Goal: Obtain resource: Download file/media

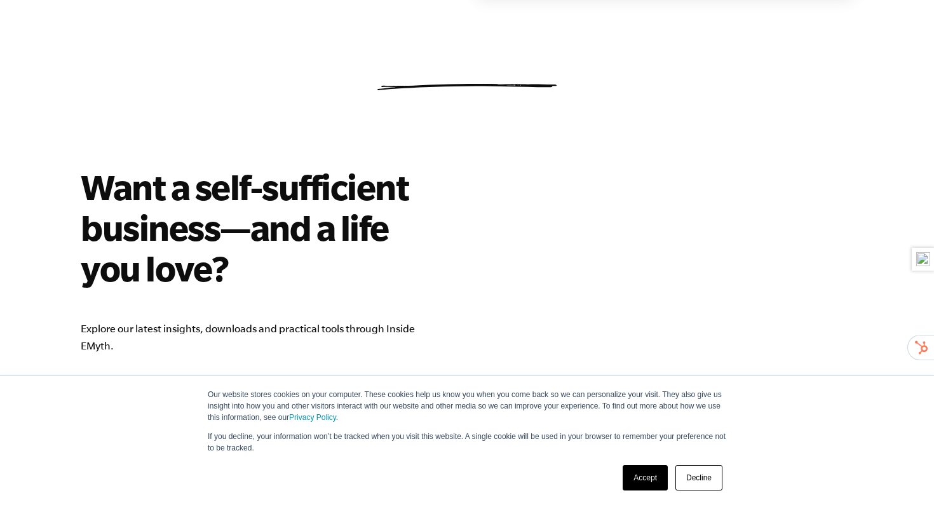
scroll to position [1766, 0]
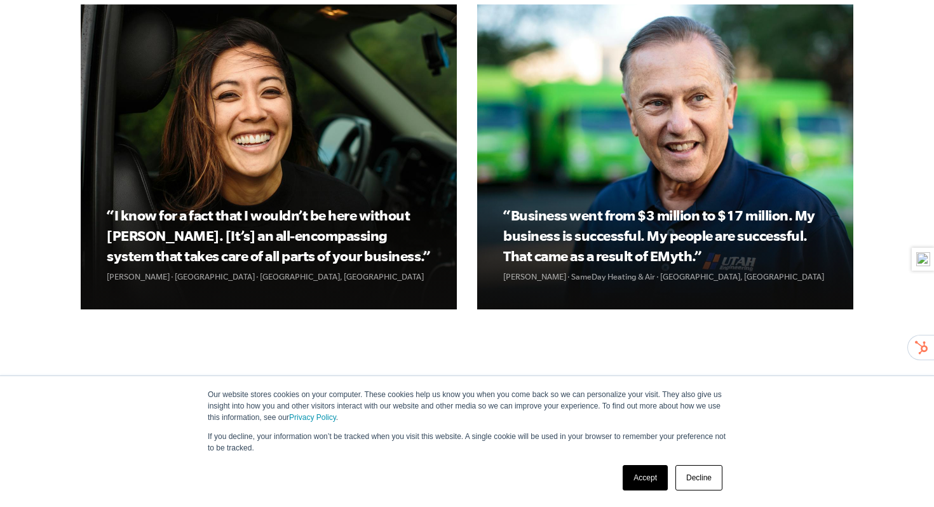
click at [652, 467] on link "Accept" at bounding box center [644, 477] width 45 height 25
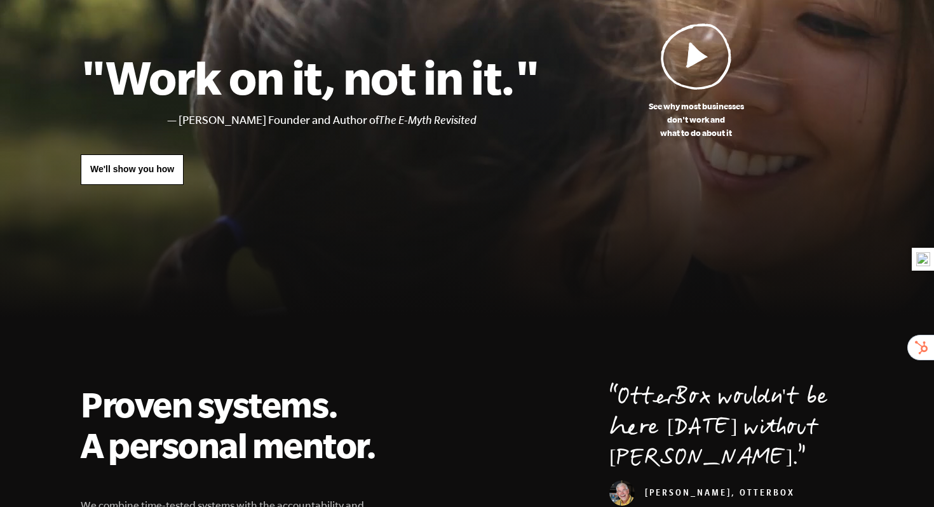
scroll to position [0, 0]
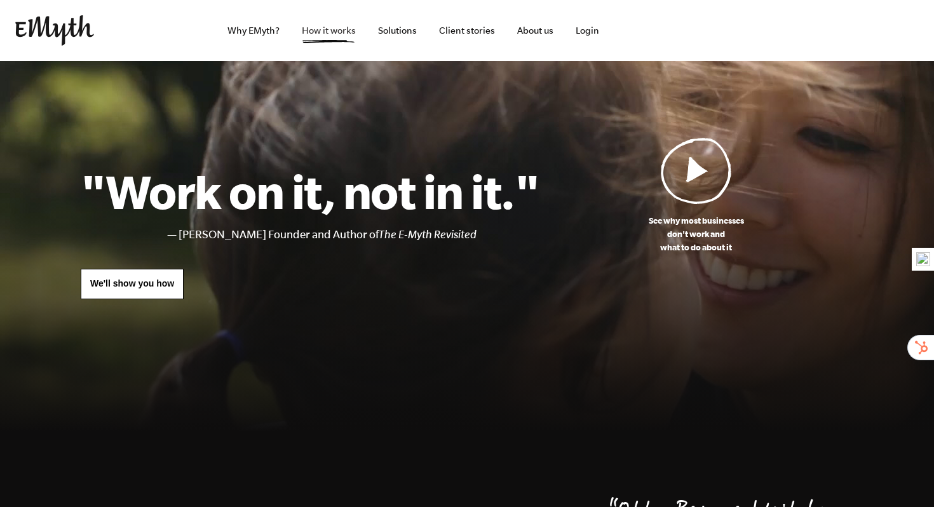
click at [347, 31] on link "How it works" at bounding box center [329, 30] width 74 height 61
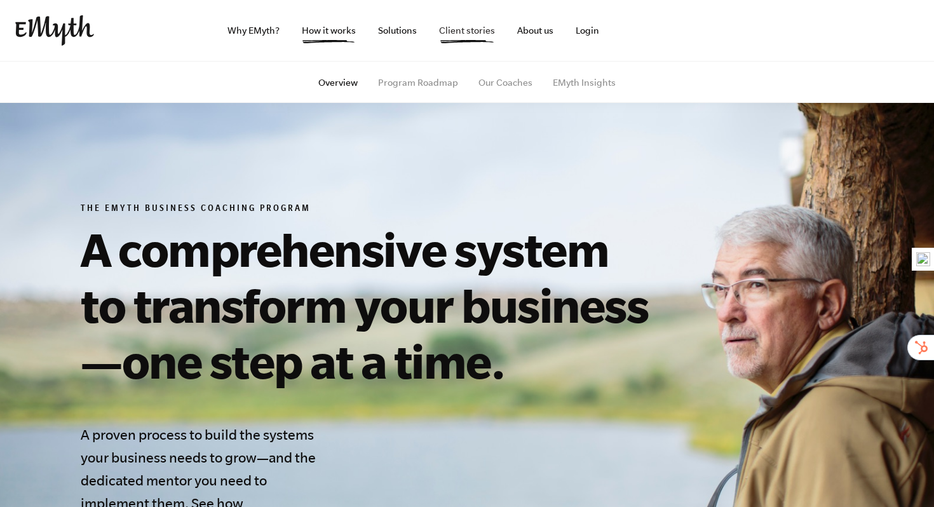
click at [474, 39] on link "Client stories" at bounding box center [467, 30] width 76 height 61
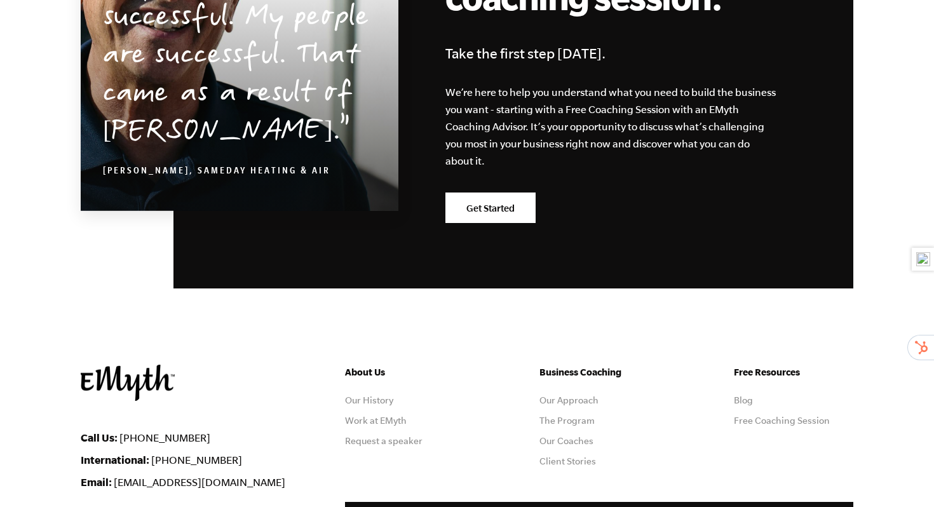
scroll to position [1369, 0]
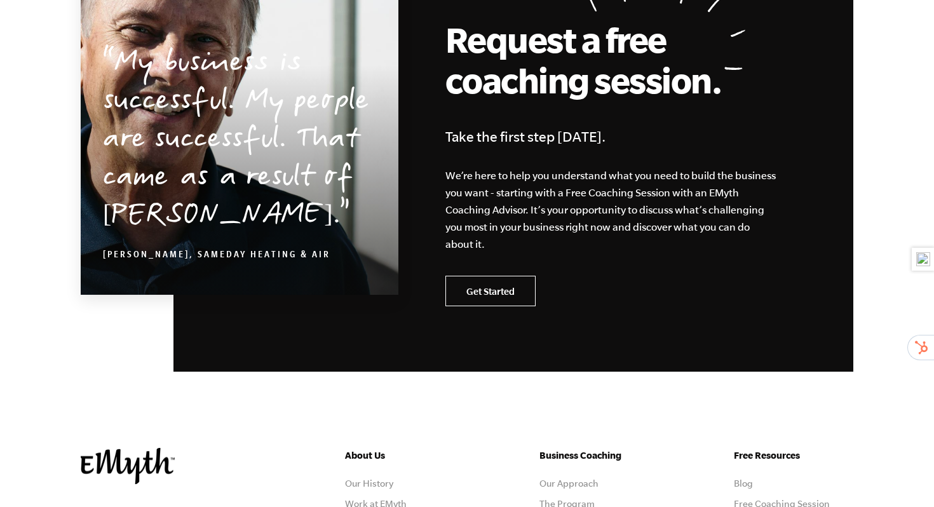
click at [521, 293] on link "Get Started" at bounding box center [490, 291] width 90 height 30
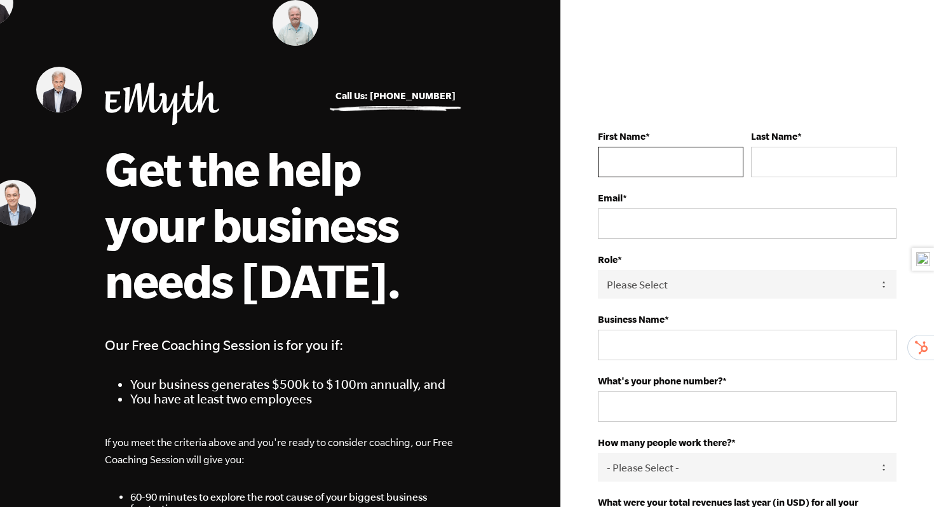
click at [682, 151] on input "First Name *" at bounding box center [670, 162] width 145 height 30
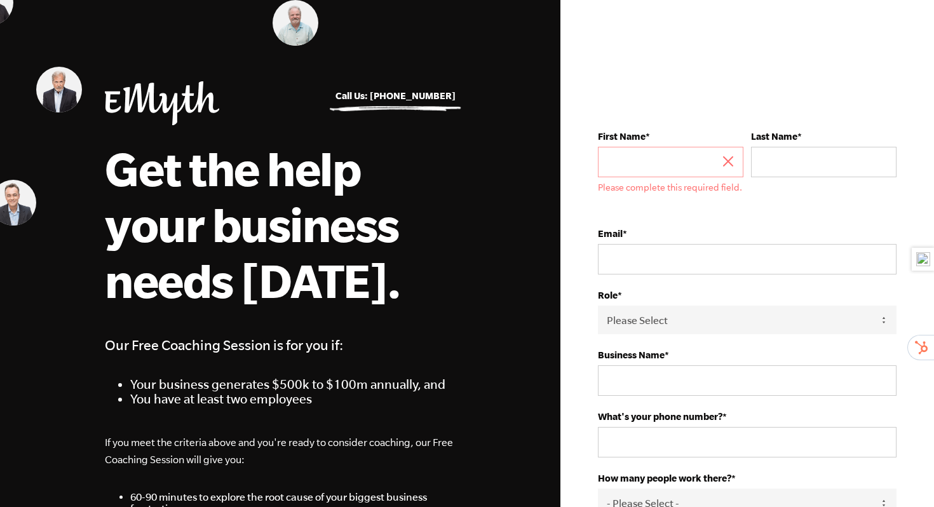
click at [105, 82] on img at bounding box center [162, 103] width 114 height 44
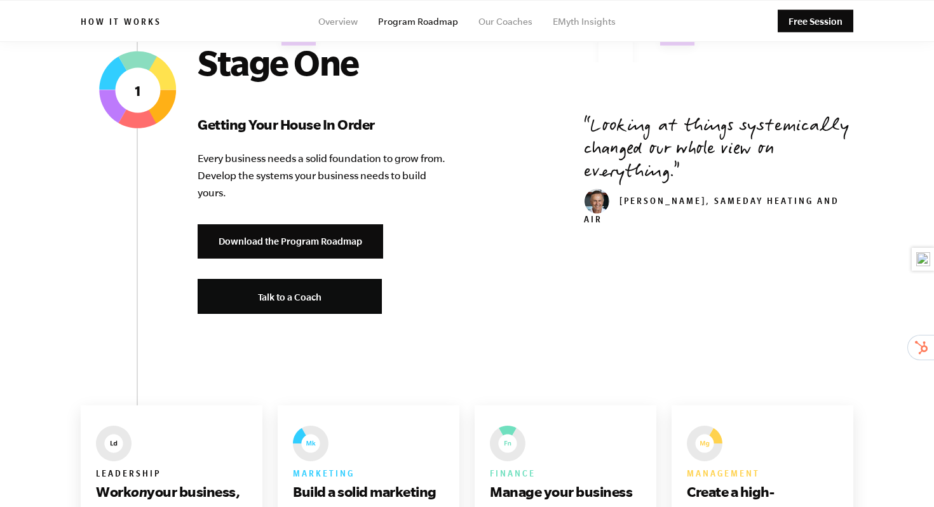
scroll to position [472, 0]
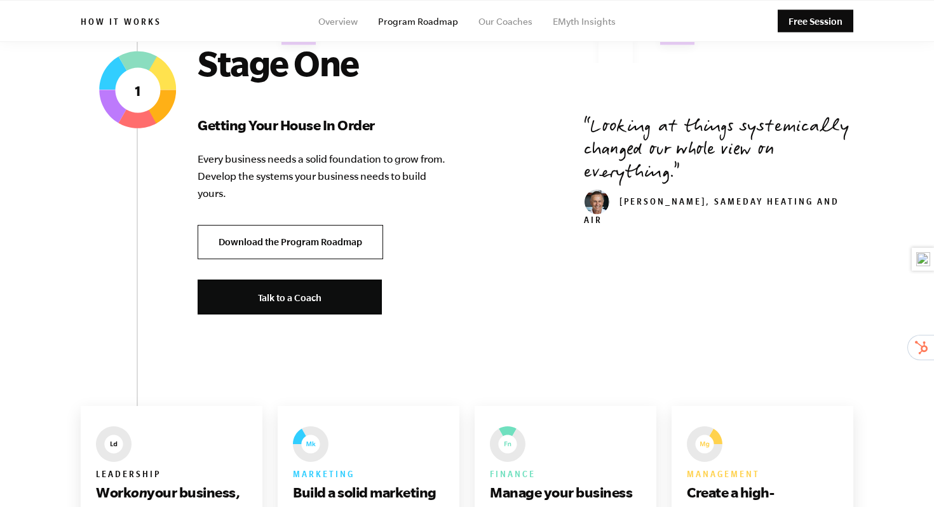
click at [271, 241] on link "Download the Program Roadmap" at bounding box center [290, 242] width 185 height 35
